Goal: Information Seeking & Learning: Learn about a topic

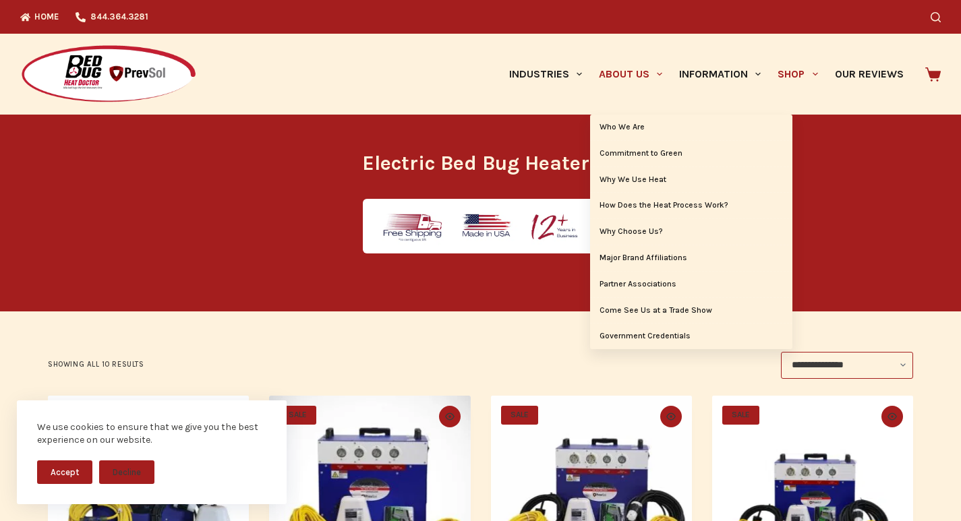
click at [590, 64] on link "About Us" at bounding box center [630, 74] width 80 height 81
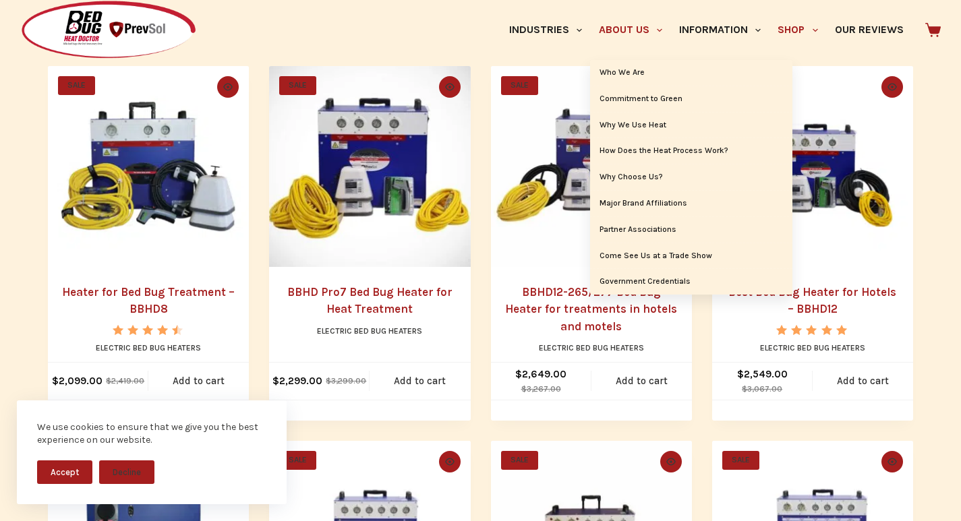
scroll to position [337, 0]
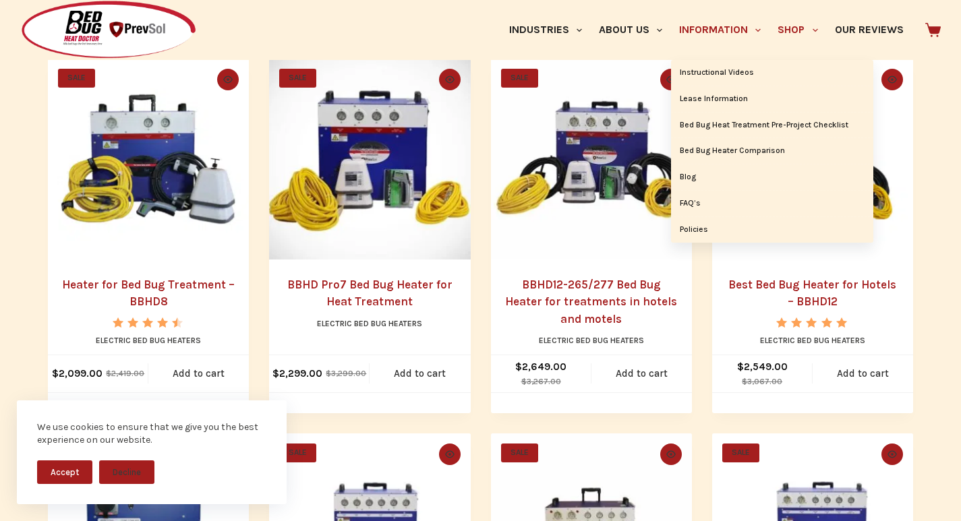
click at [671, 12] on link "Information" at bounding box center [720, 30] width 98 height 60
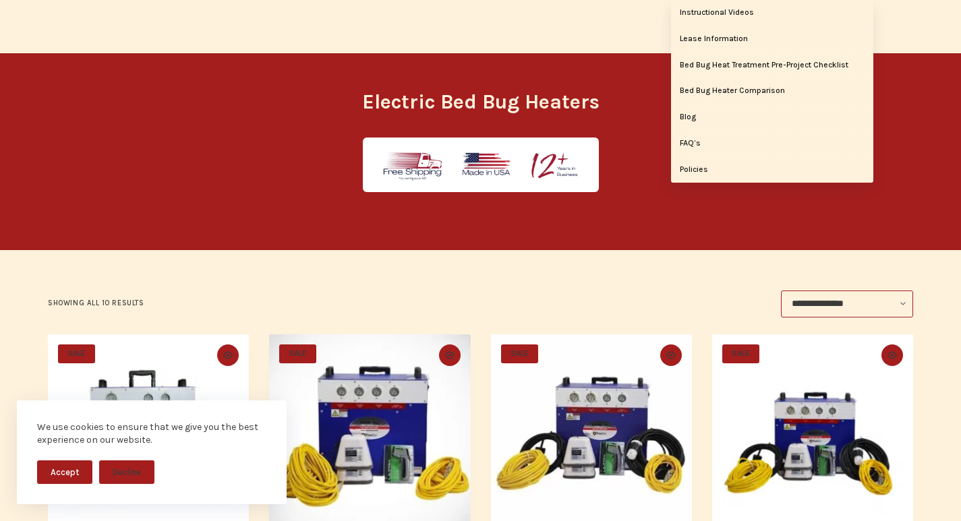
scroll to position [0, 0]
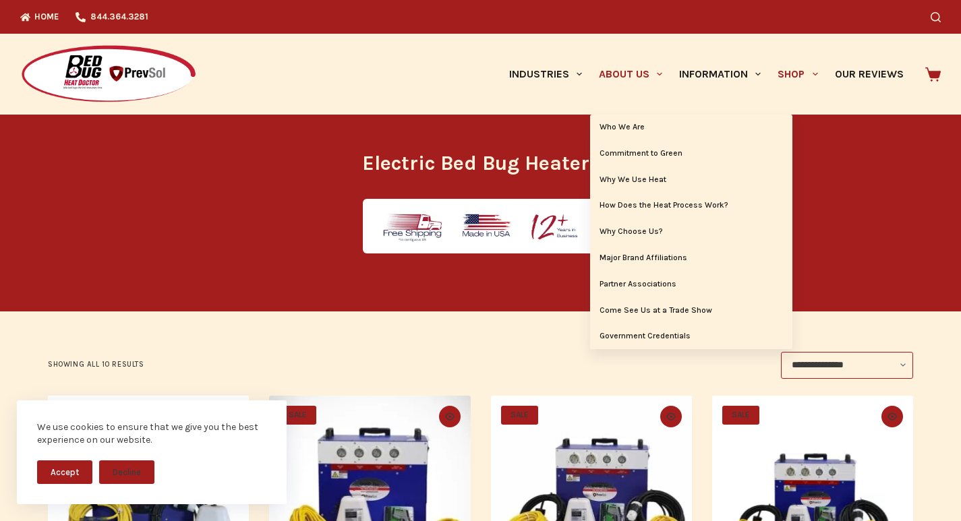
click at [590, 86] on link "About Us" at bounding box center [630, 74] width 80 height 81
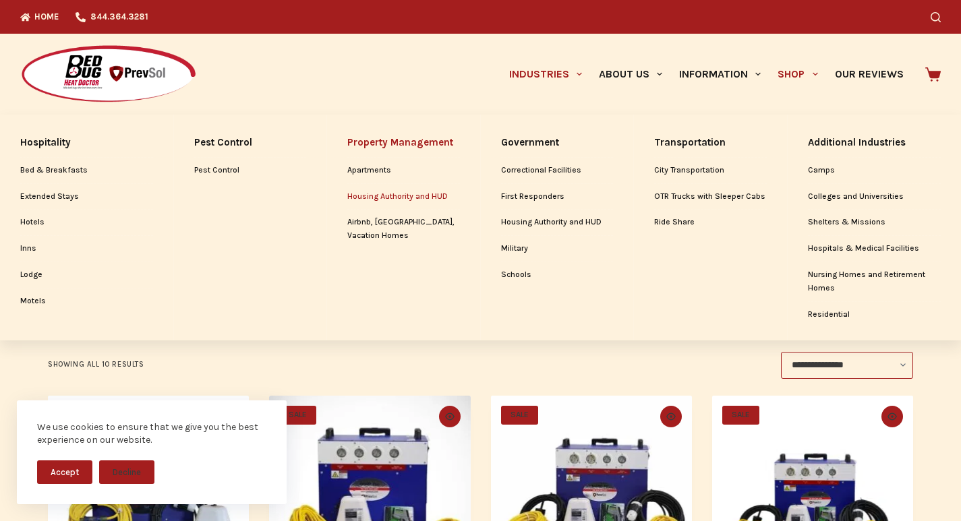
click at [368, 189] on link "Housing Authority and HUD" at bounding box center [403, 197] width 113 height 26
